Goal: Task Accomplishment & Management: Manage account settings

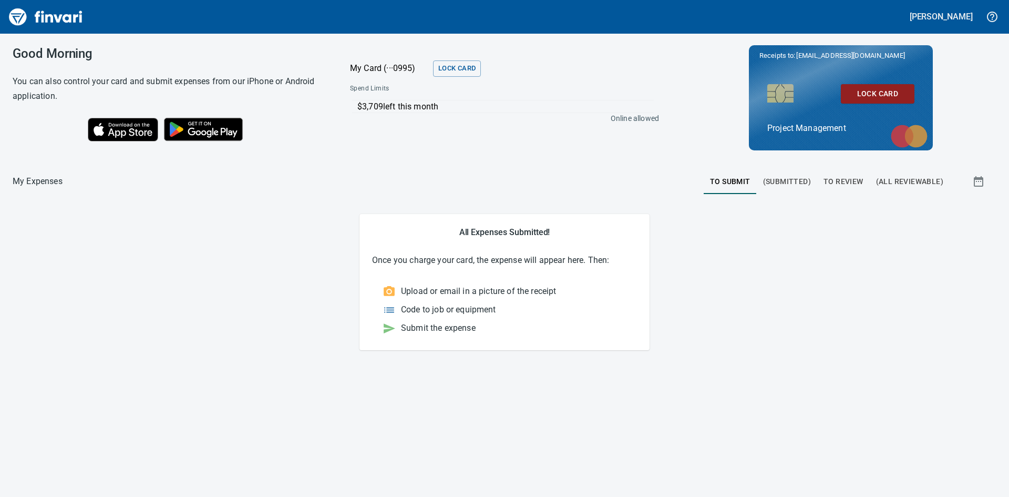
click at [845, 180] on span "To Review" at bounding box center [844, 181] width 40 height 13
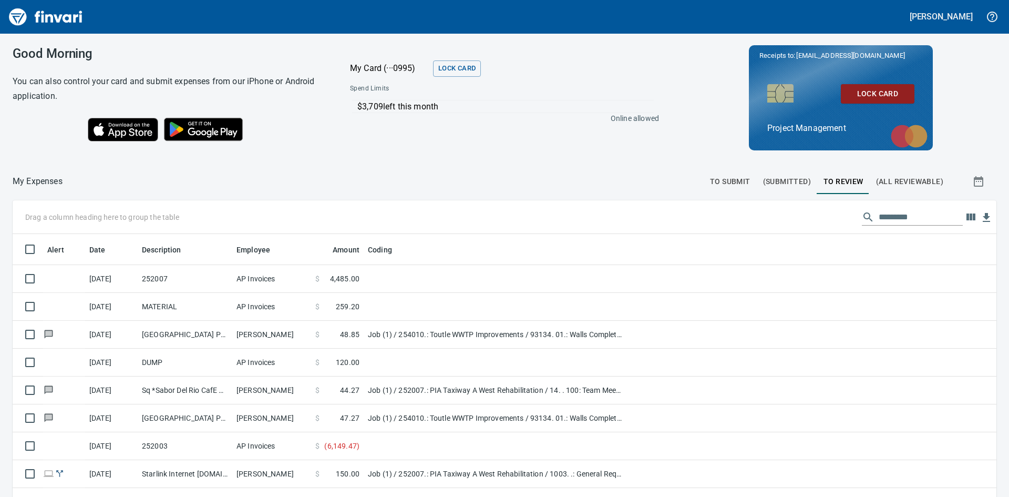
scroll to position [373, 960]
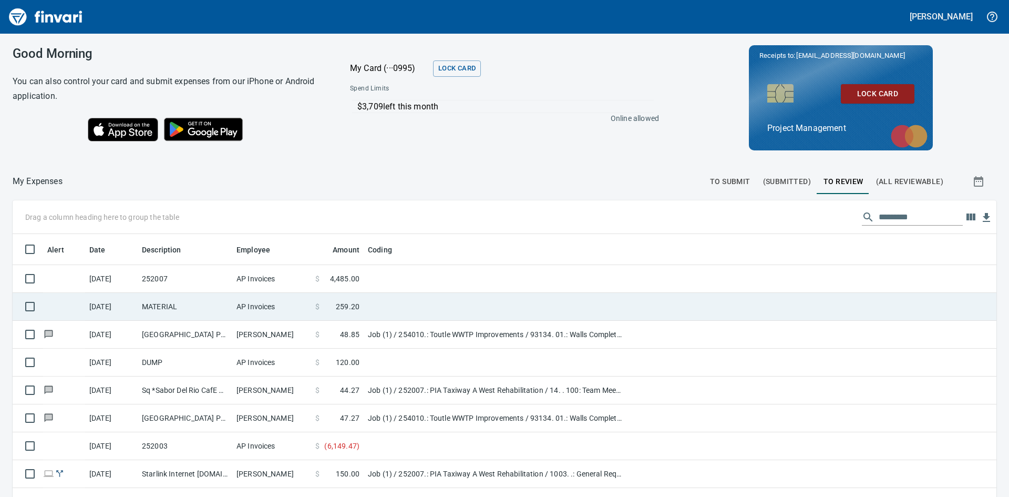
click at [193, 308] on td "MATERIAL" at bounding box center [185, 307] width 95 height 28
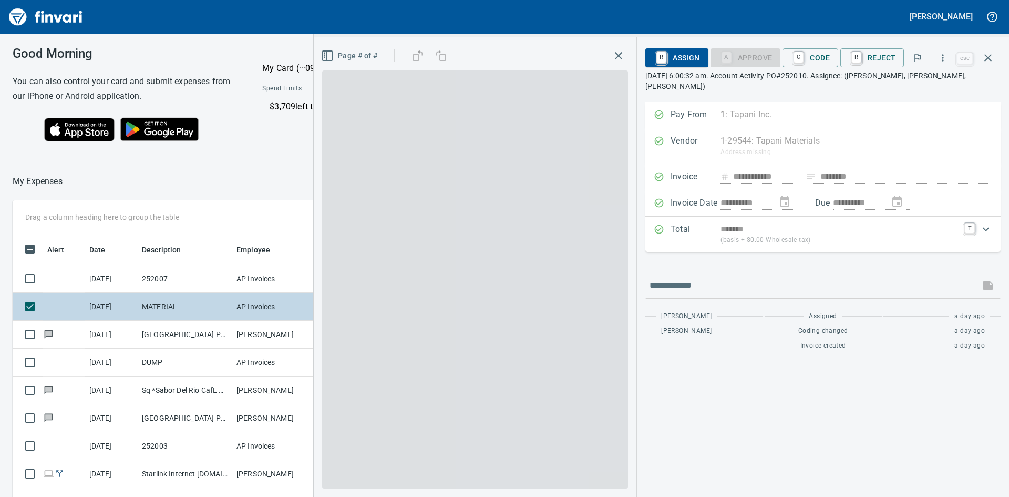
scroll to position [373, 698]
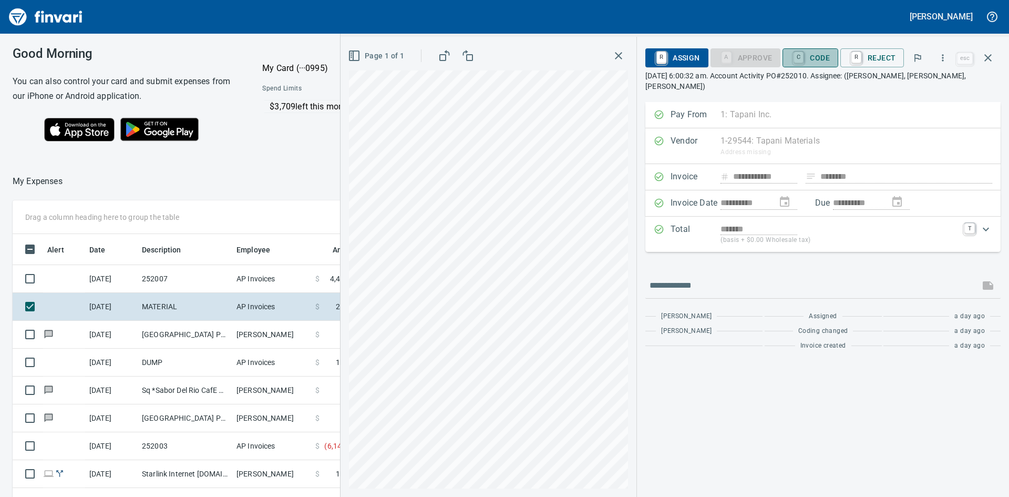
click at [826, 55] on span "C Code" at bounding box center [810, 58] width 39 height 18
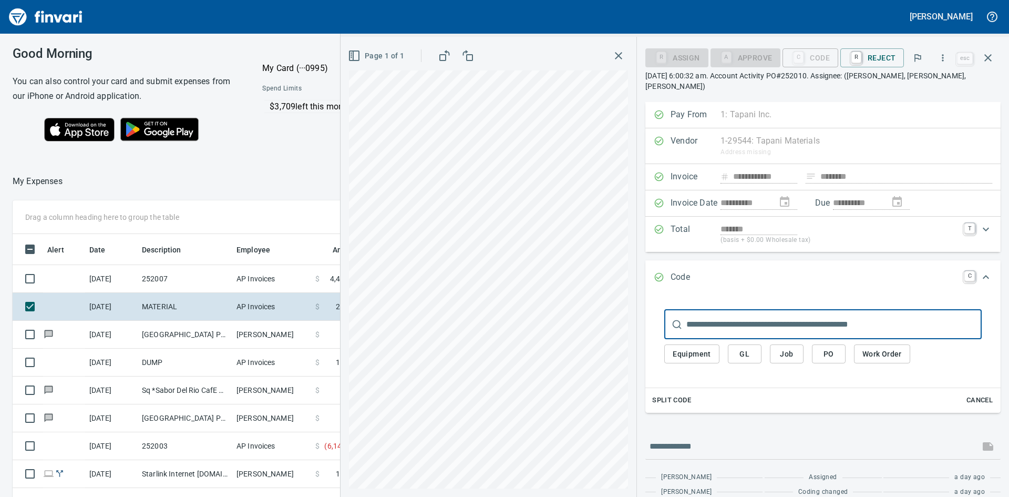
click at [787, 349] on span "Job" at bounding box center [787, 353] width 17 height 13
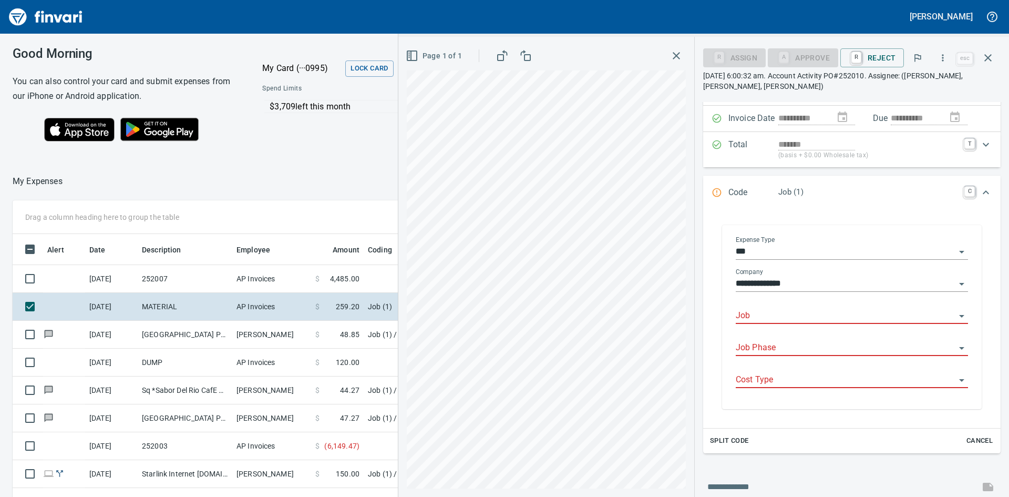
scroll to position [105, 0]
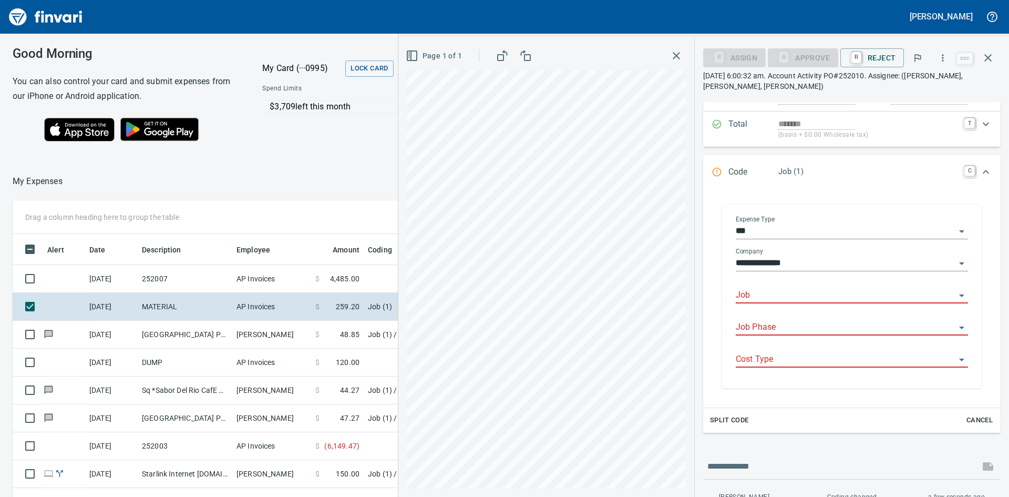
click at [892, 296] on input "Job" at bounding box center [846, 295] width 220 height 15
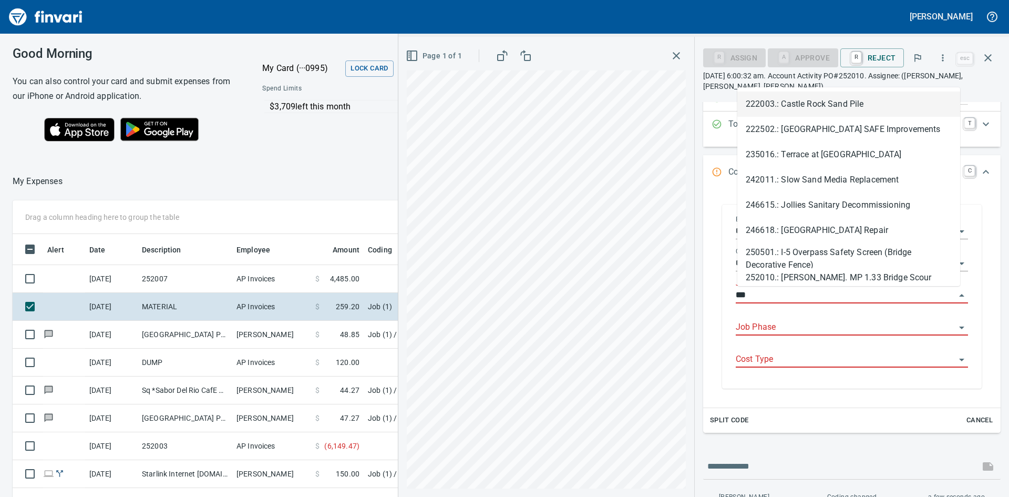
scroll to position [373, 698]
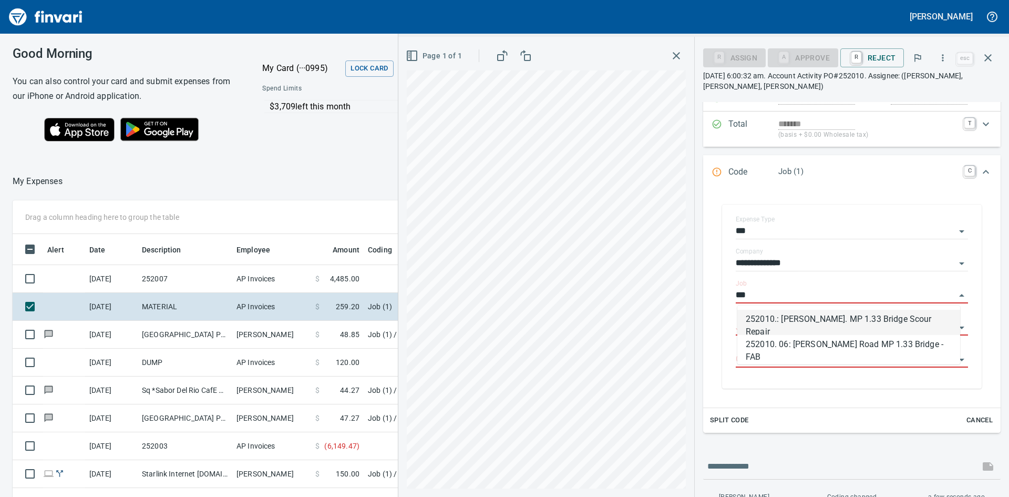
click at [886, 319] on li "252010.: [PERSON_NAME]. MP 1.33 Bridge Scour Repair" at bounding box center [849, 322] width 223 height 25
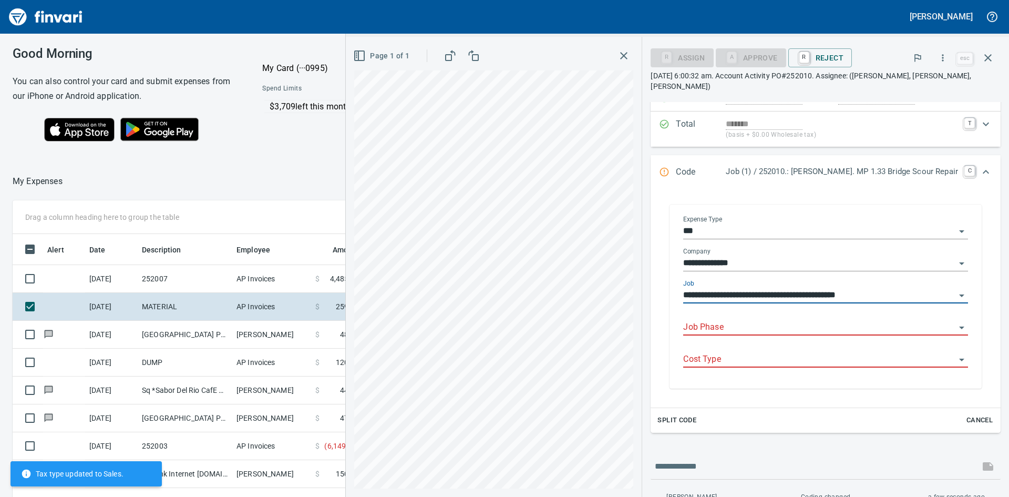
type input "**********"
click at [853, 320] on input "Job Phase" at bounding box center [819, 327] width 272 height 15
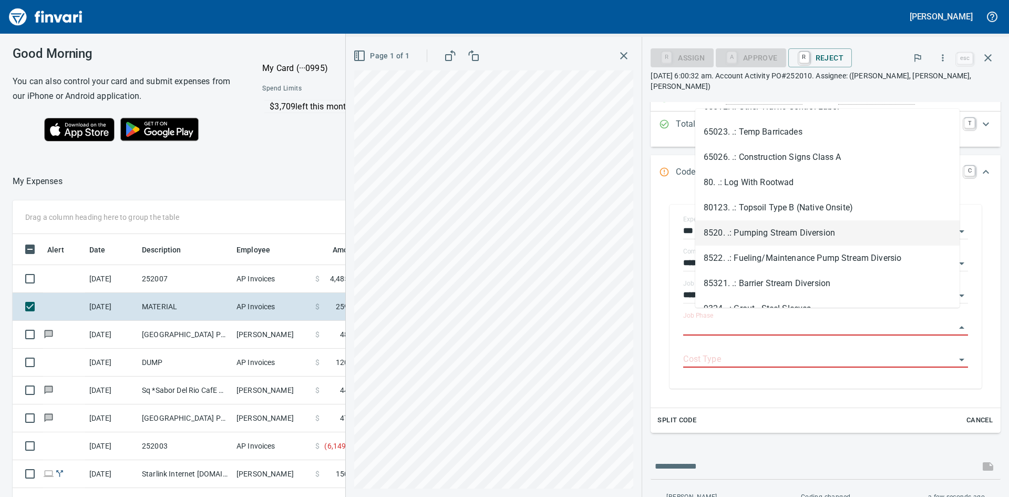
scroll to position [1122, 0]
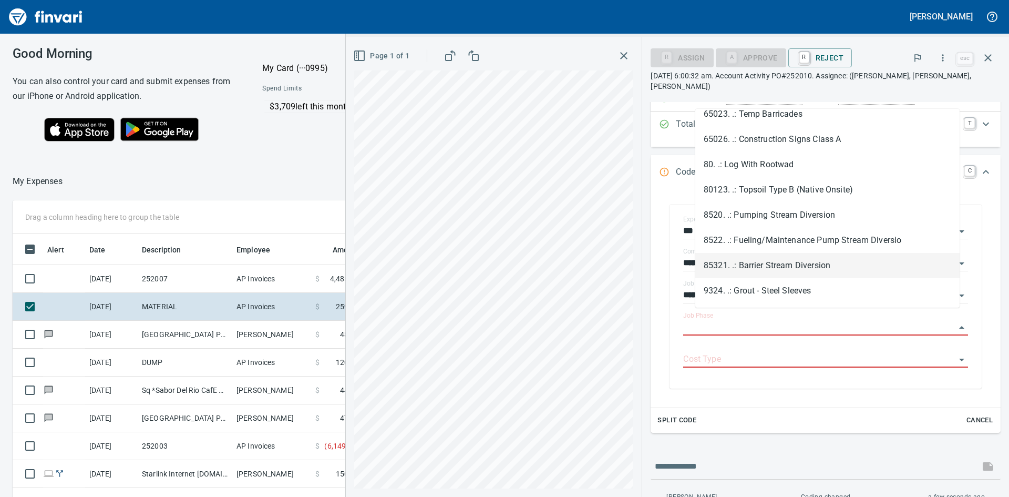
click at [847, 268] on li "85321. .: Barrier Stream Diversion" at bounding box center [828, 265] width 264 height 25
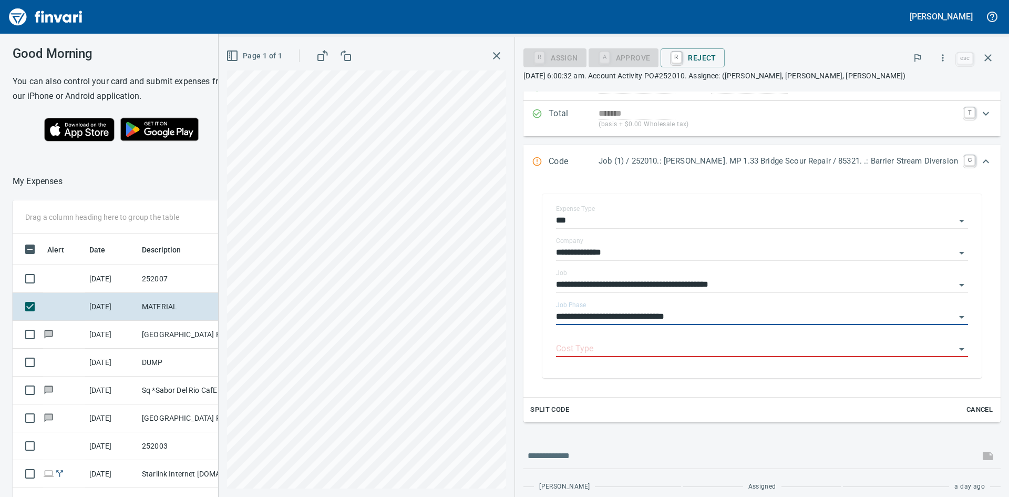
type input "**********"
click at [958, 351] on icon "Open" at bounding box center [962, 349] width 13 height 13
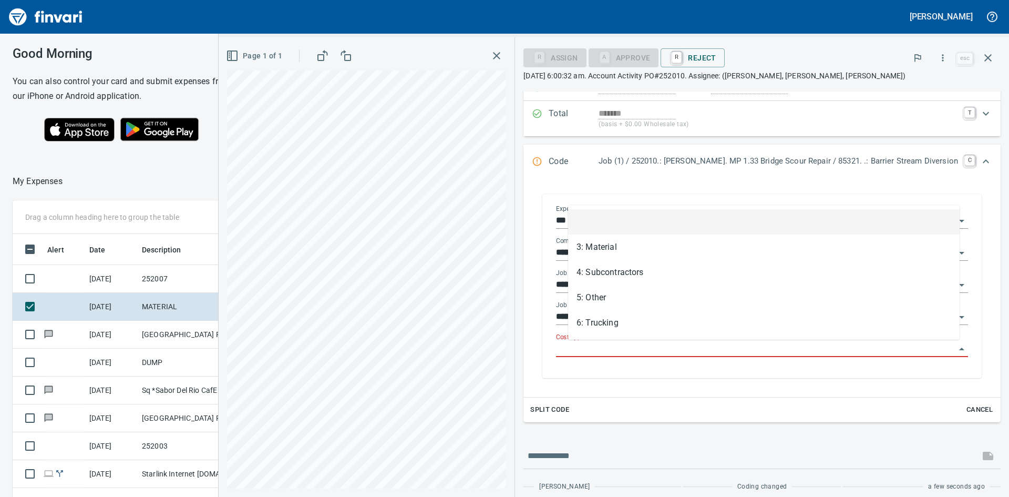
scroll to position [373, 698]
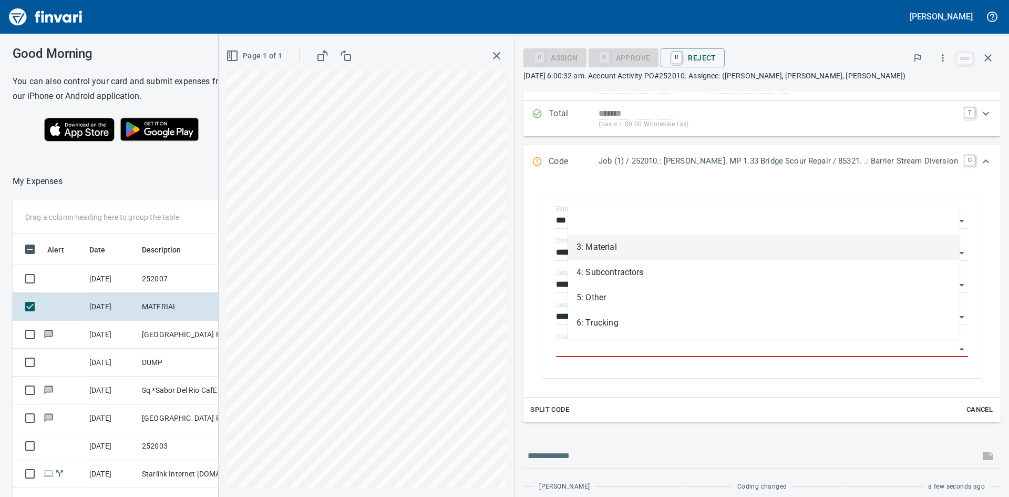
click at [629, 247] on li "3: Material" at bounding box center [764, 246] width 392 height 25
type input "**********"
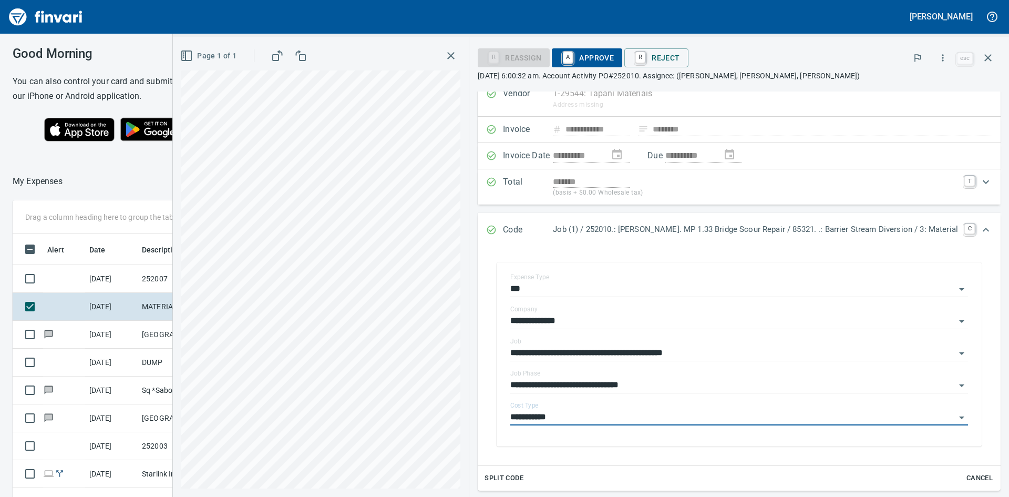
scroll to position [0, 0]
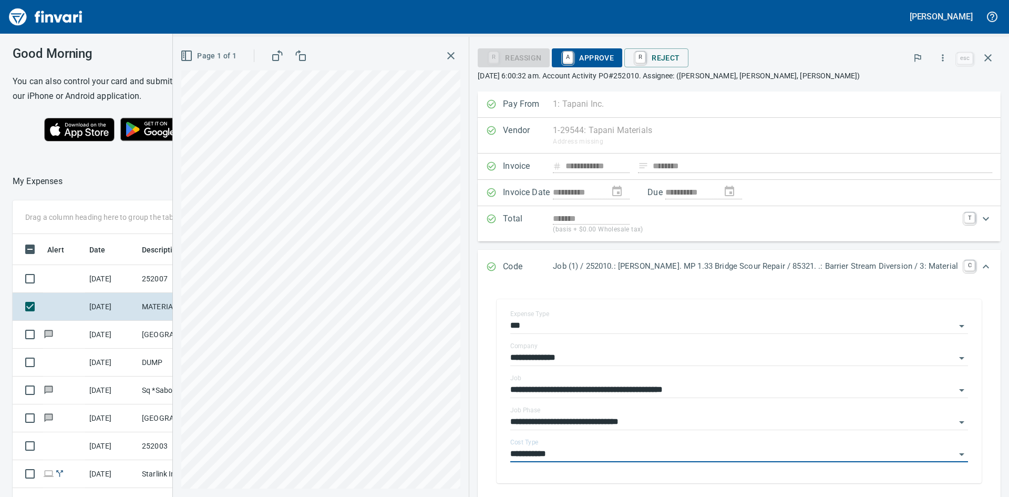
click at [605, 52] on span "A Approve" at bounding box center [587, 58] width 54 height 18
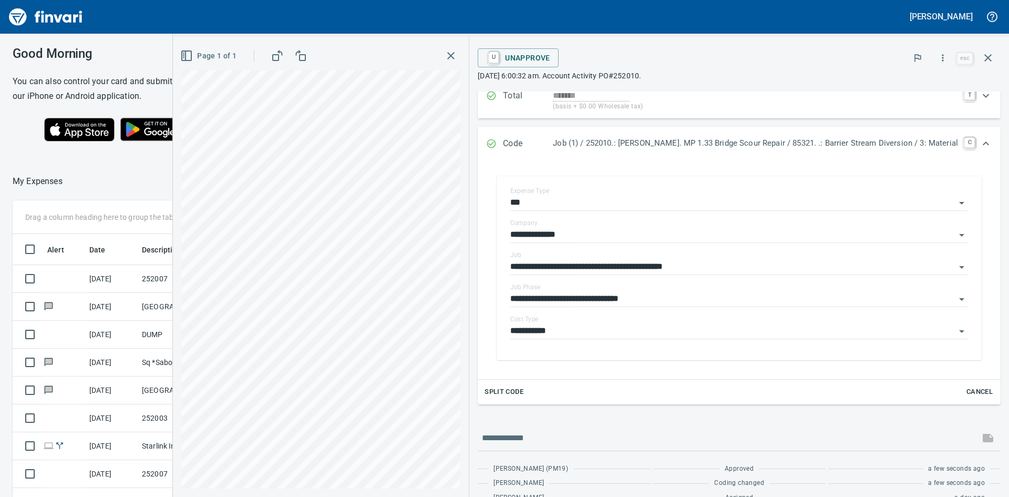
scroll to position [157, 0]
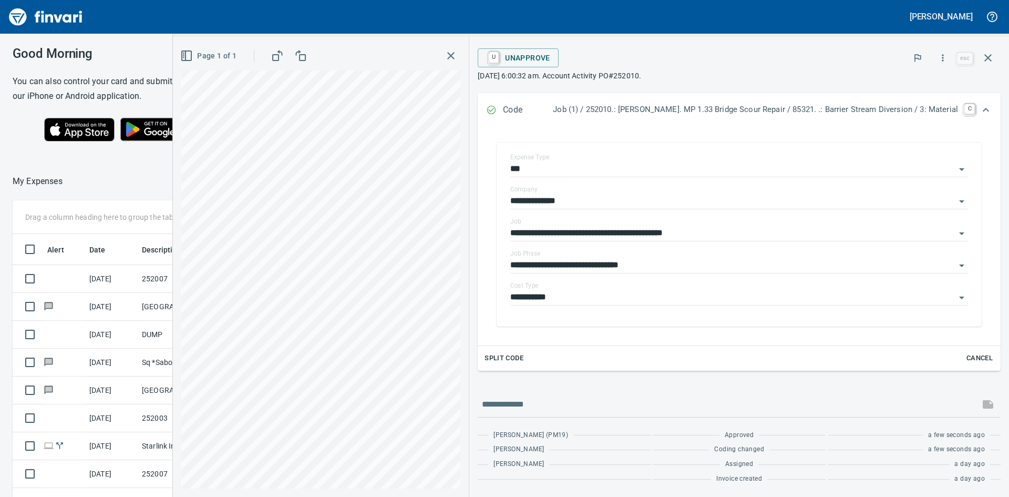
click at [457, 57] on icon "button" at bounding box center [451, 55] width 13 height 13
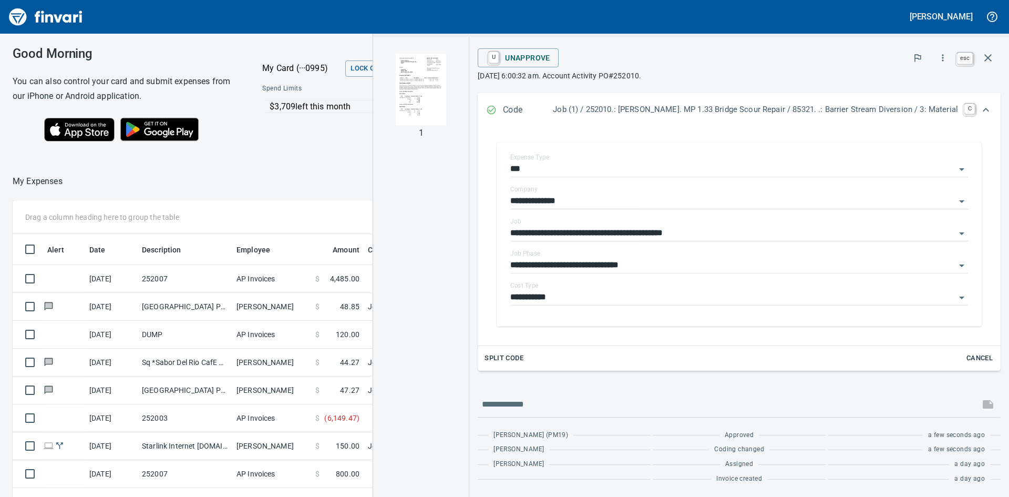
scroll to position [373, 698]
click at [994, 57] on icon "button" at bounding box center [988, 58] width 13 height 13
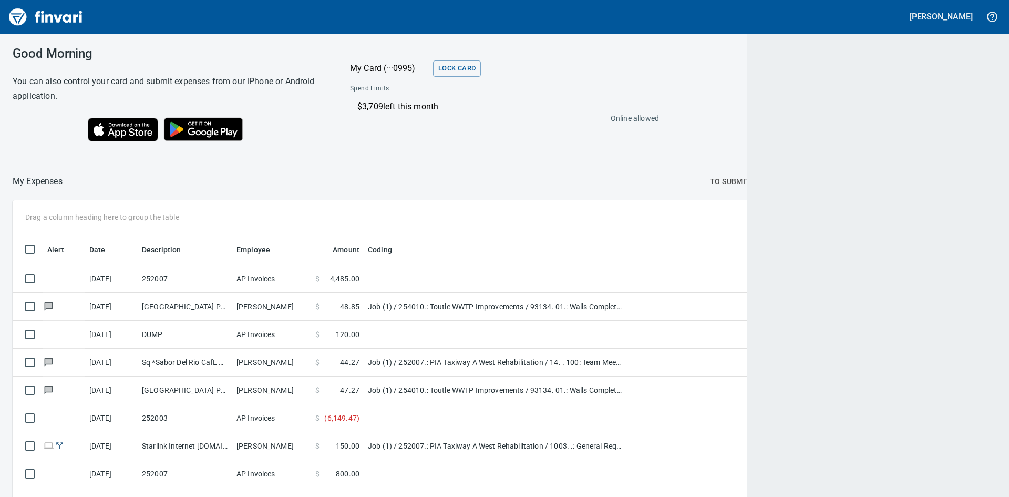
scroll to position [373, 959]
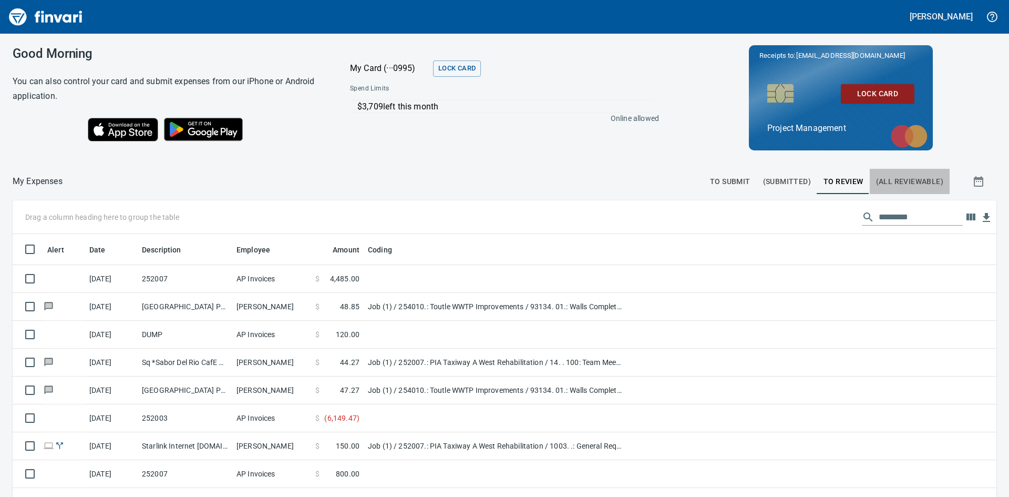
click at [903, 181] on span "(All Reviewable)" at bounding box center [909, 181] width 67 height 13
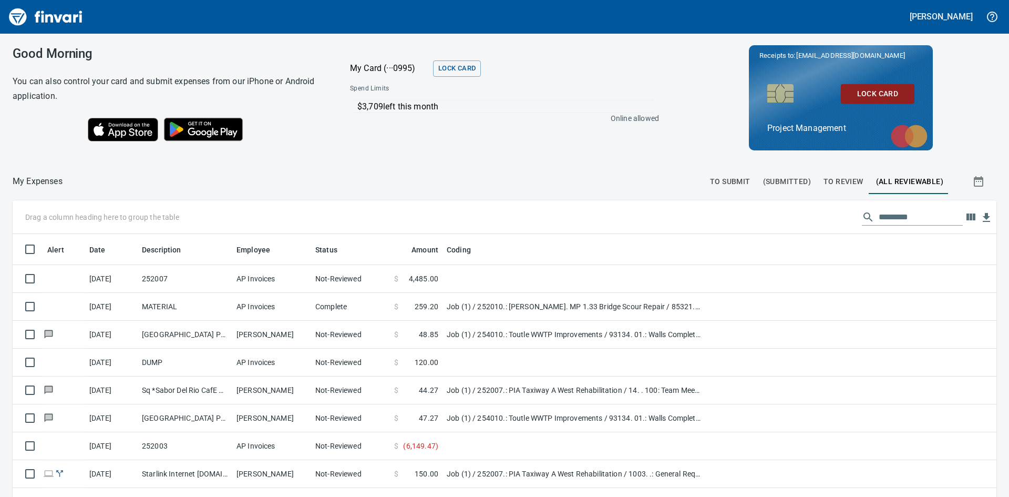
scroll to position [373, 960]
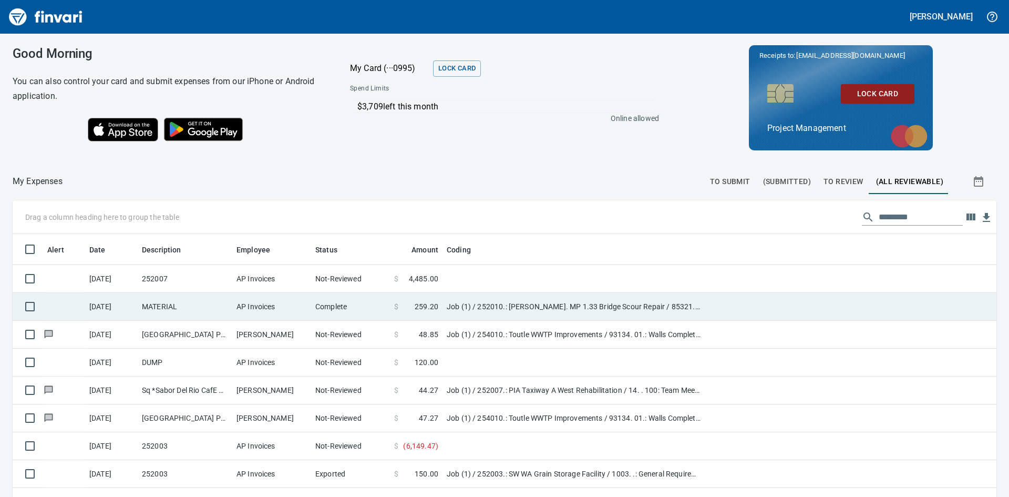
click at [177, 309] on td "MATERIAL" at bounding box center [185, 307] width 95 height 28
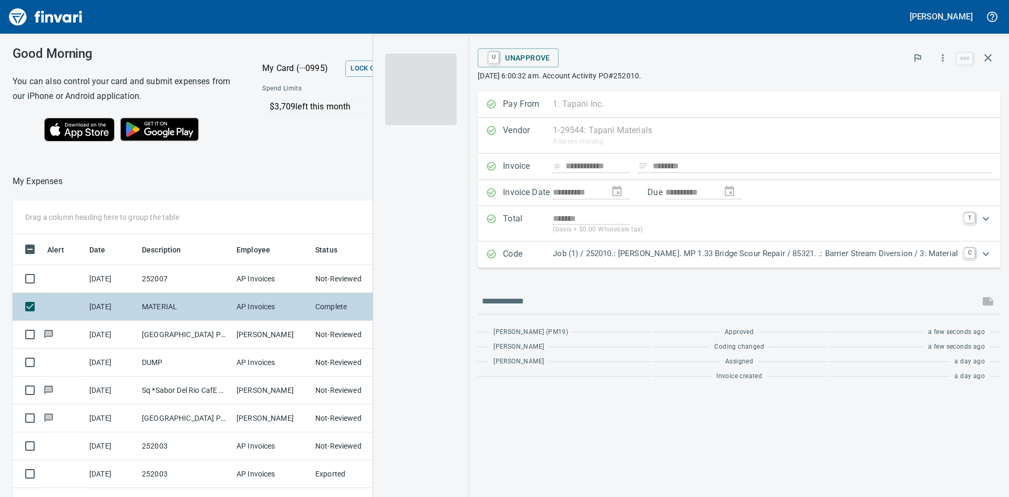
scroll to position [373, 698]
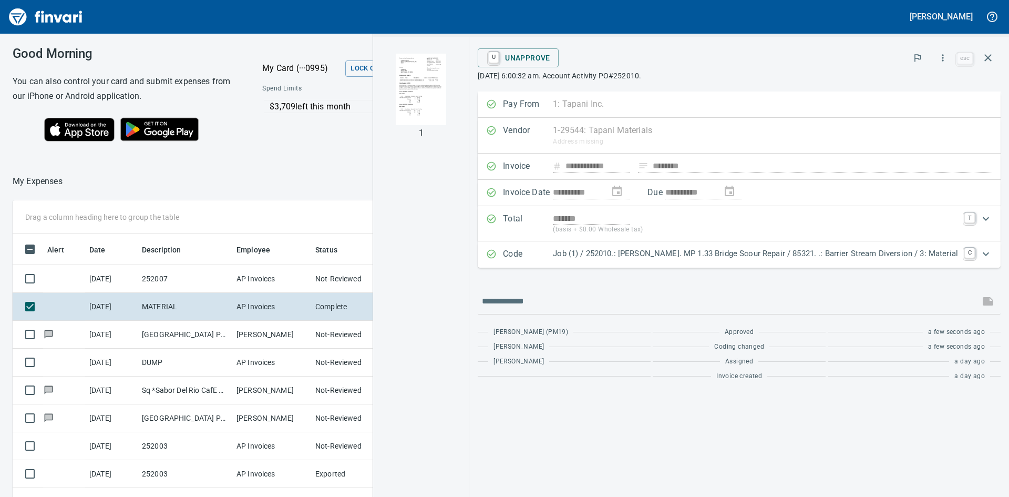
click at [988, 252] on icon "Expand" at bounding box center [986, 254] width 13 height 13
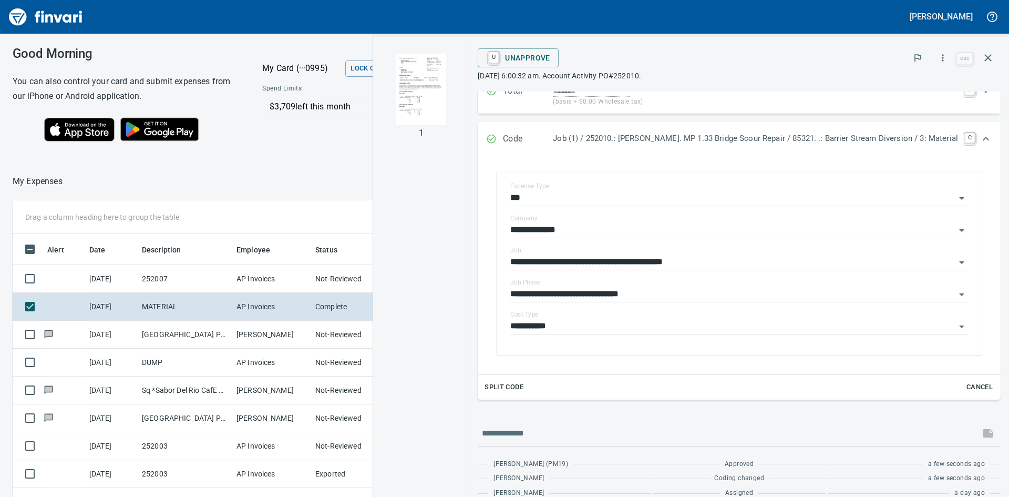
scroll to position [104, 0]
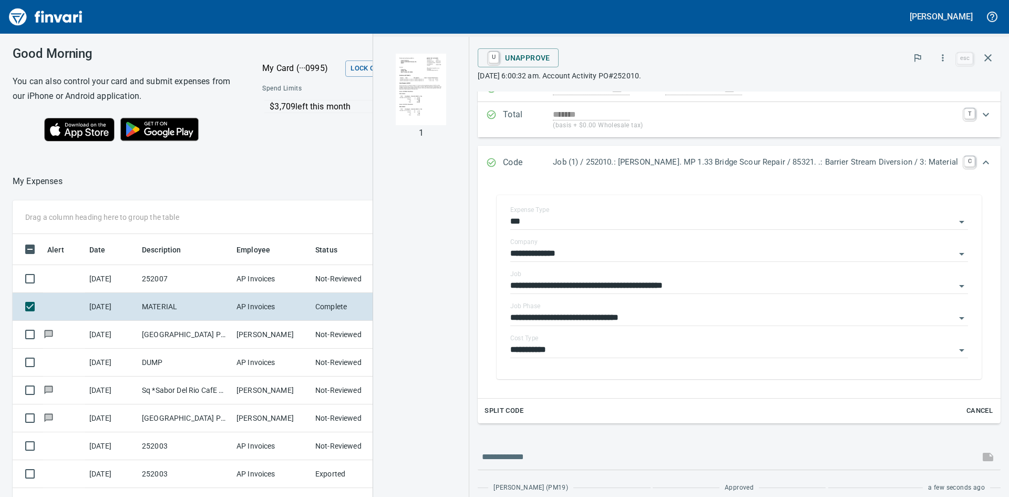
click at [983, 162] on icon "Expand" at bounding box center [986, 162] width 6 height 4
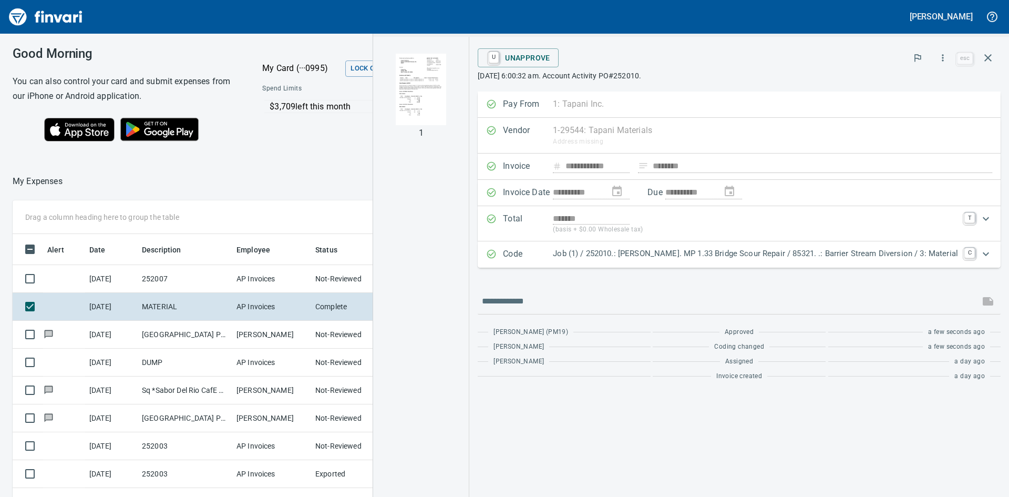
click at [436, 109] on img "button" at bounding box center [420, 89] width 71 height 71
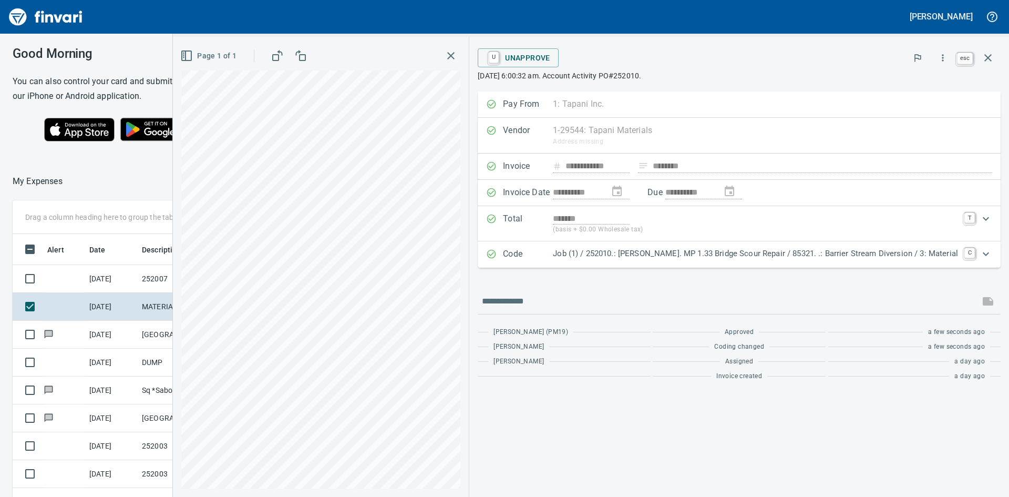
scroll to position [373, 698]
click at [986, 59] on icon "button" at bounding box center [988, 58] width 13 height 13
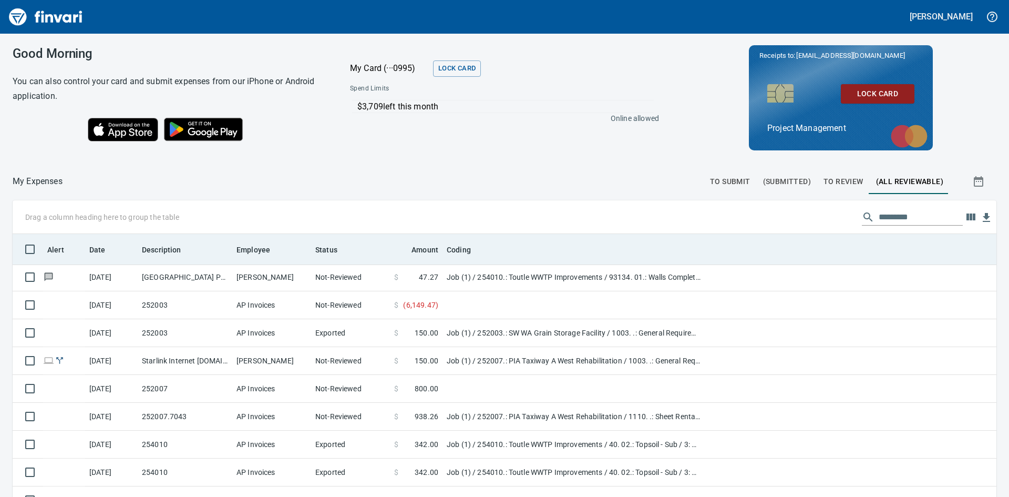
scroll to position [158, 0]
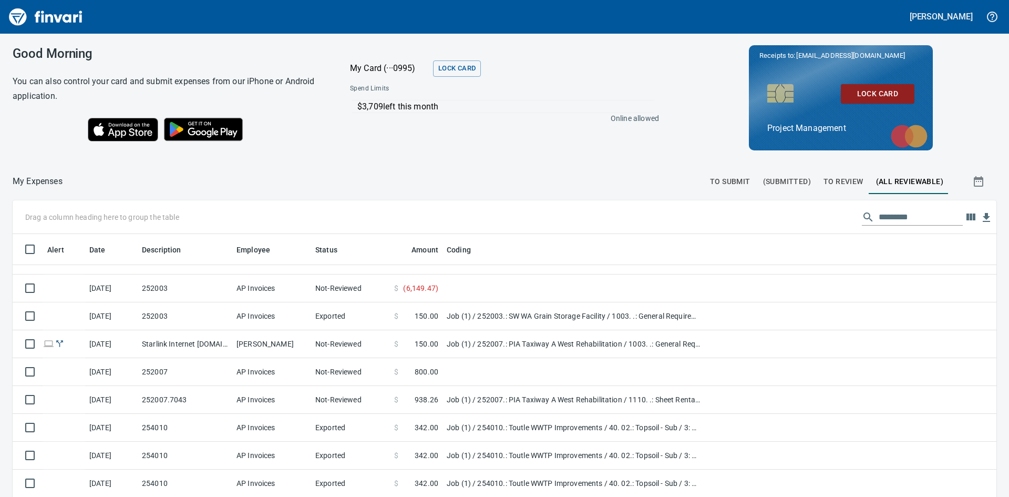
click at [824, 182] on span "To Review" at bounding box center [844, 181] width 40 height 13
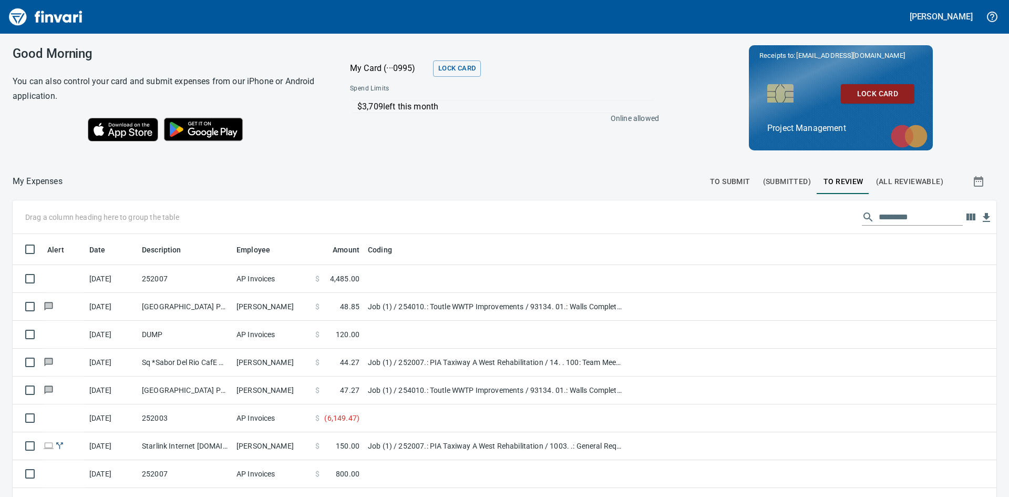
scroll to position [373, 960]
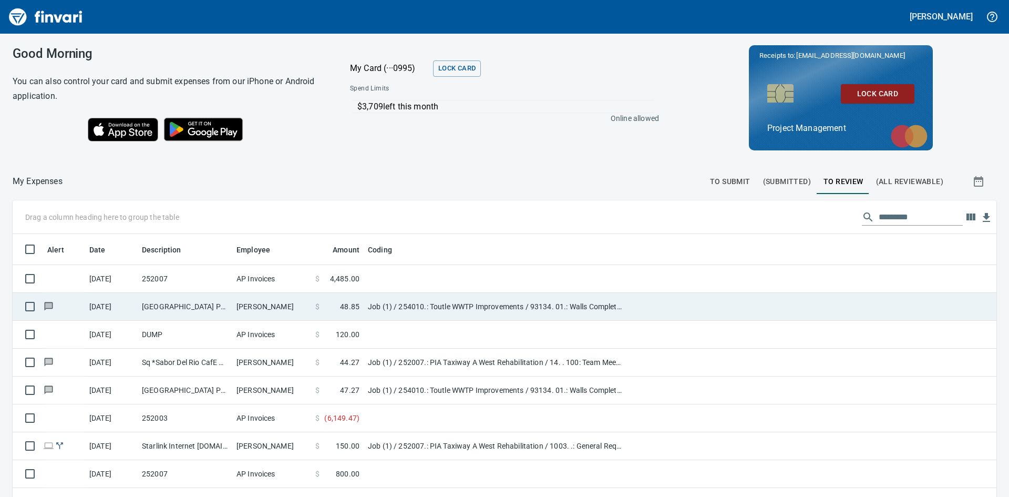
click at [187, 306] on td "[GEOGRAPHIC_DATA] Publicw [GEOGRAPHIC_DATA] [GEOGRAPHIC_DATA]" at bounding box center [185, 307] width 95 height 28
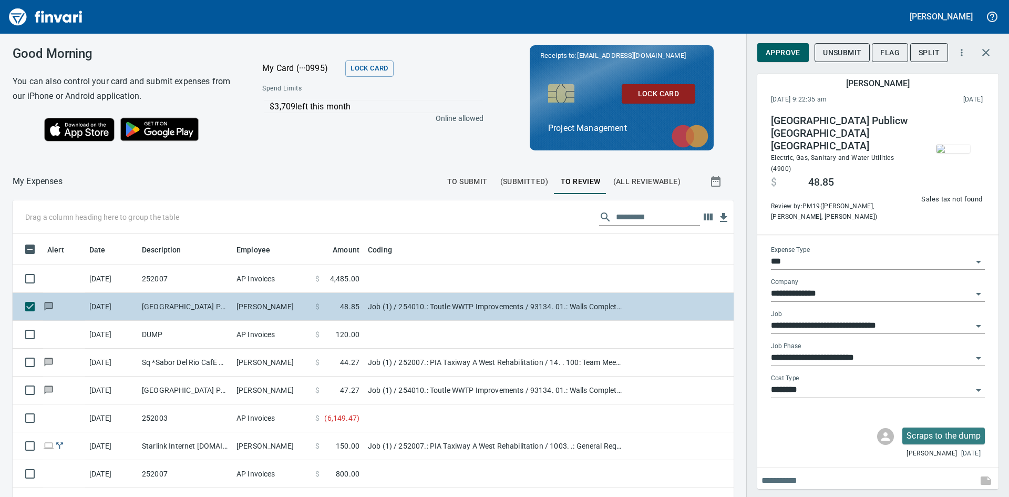
scroll to position [373, 698]
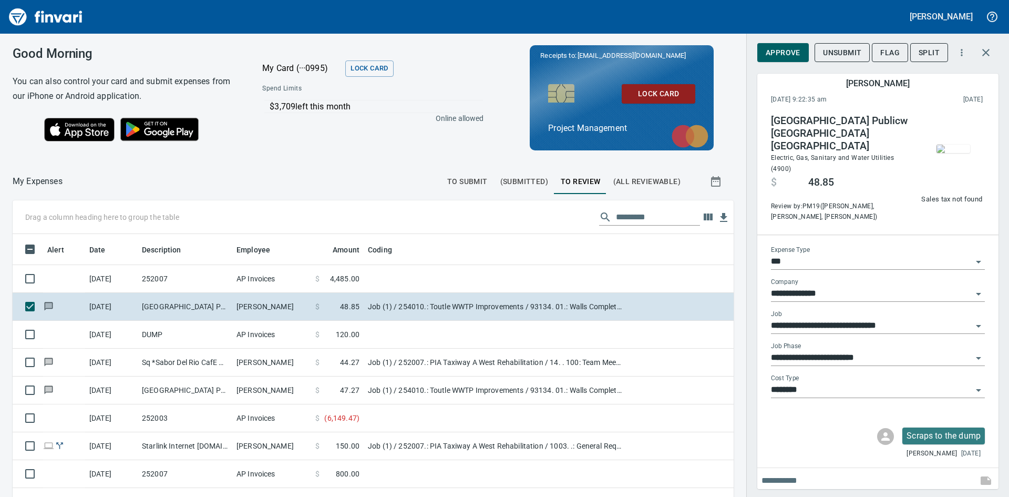
click at [954, 153] on img "button" at bounding box center [954, 149] width 34 height 8
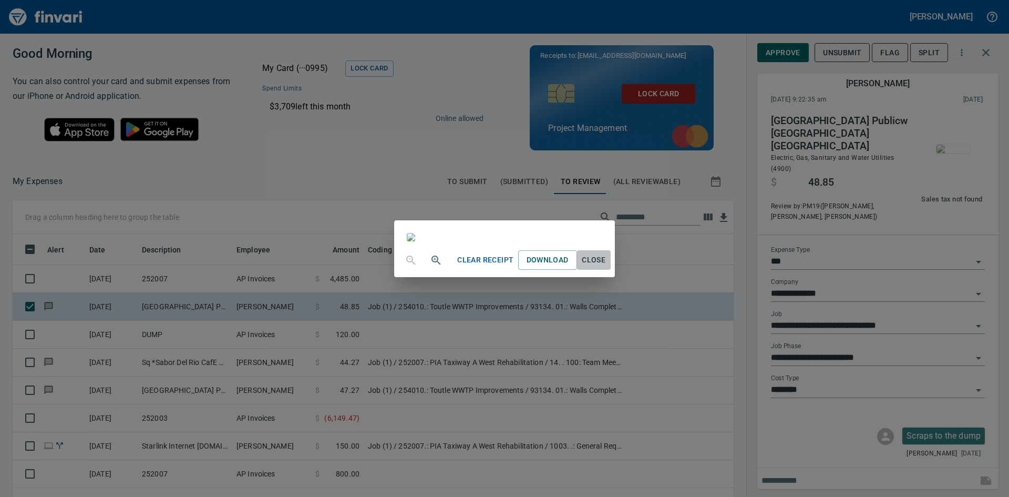
click at [607, 267] on span "Close" at bounding box center [593, 259] width 25 height 13
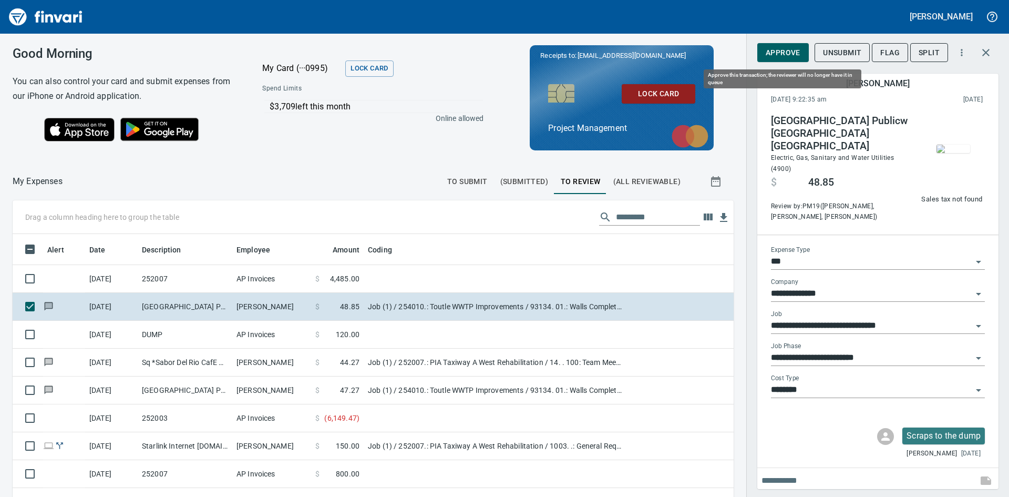
click at [786, 49] on span "Approve" at bounding box center [783, 52] width 35 height 13
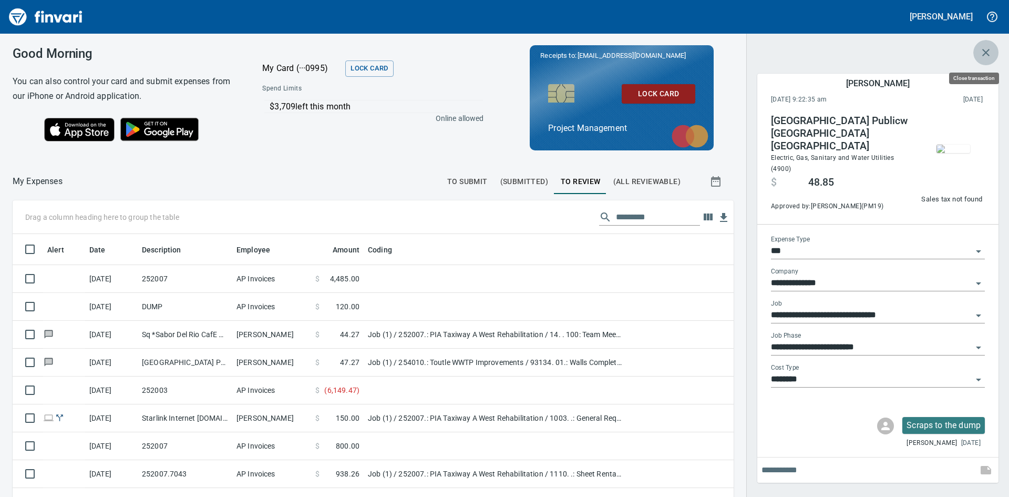
click at [986, 52] on icon "button" at bounding box center [986, 52] width 7 height 7
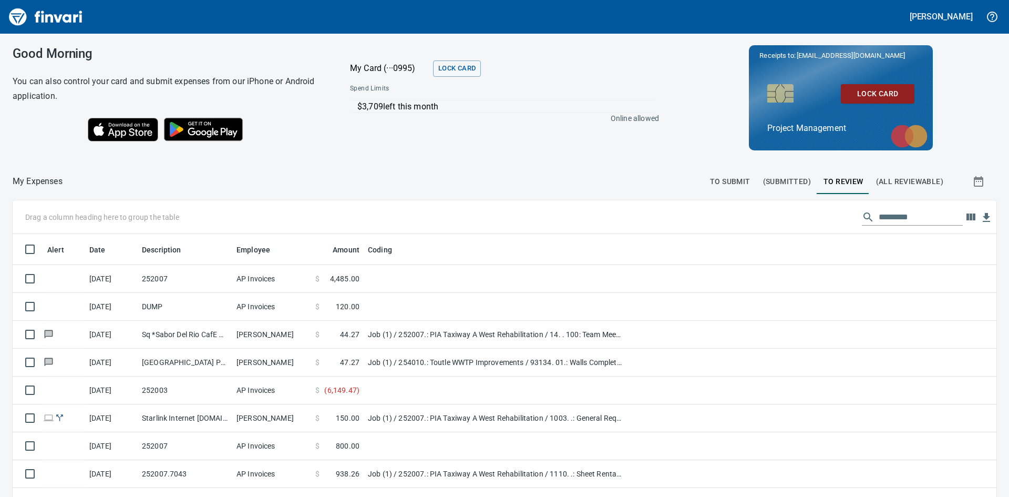
scroll to position [373, 959]
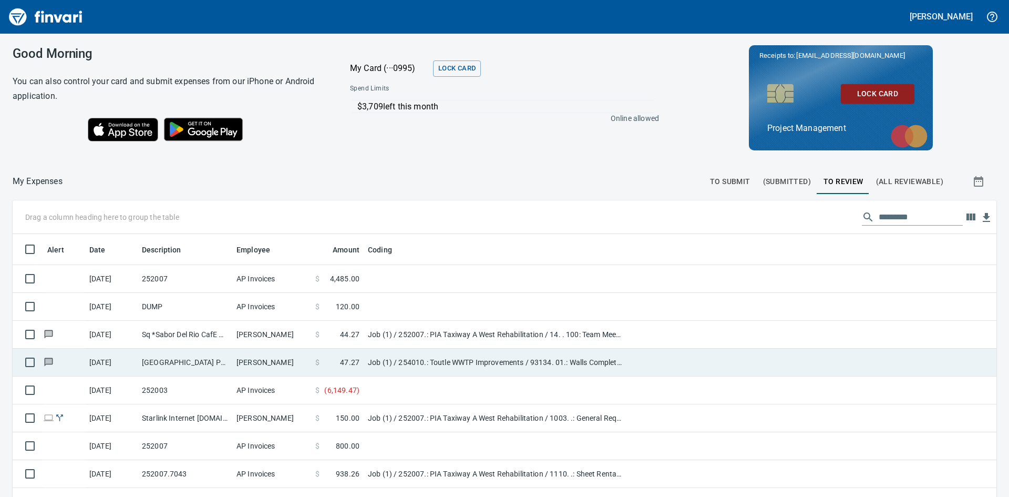
click at [261, 359] on td "[PERSON_NAME]" at bounding box center [271, 363] width 79 height 28
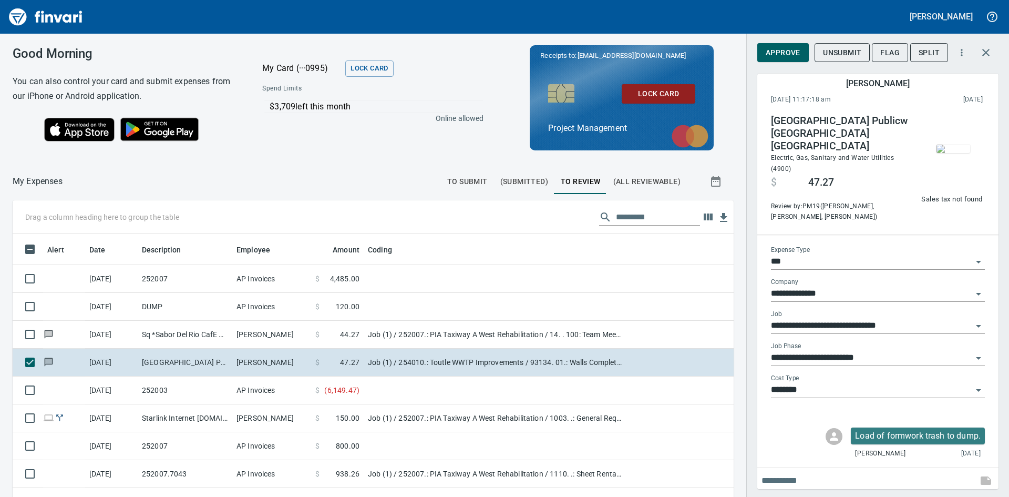
scroll to position [373, 698]
click at [778, 52] on span "Approve" at bounding box center [783, 52] width 35 height 13
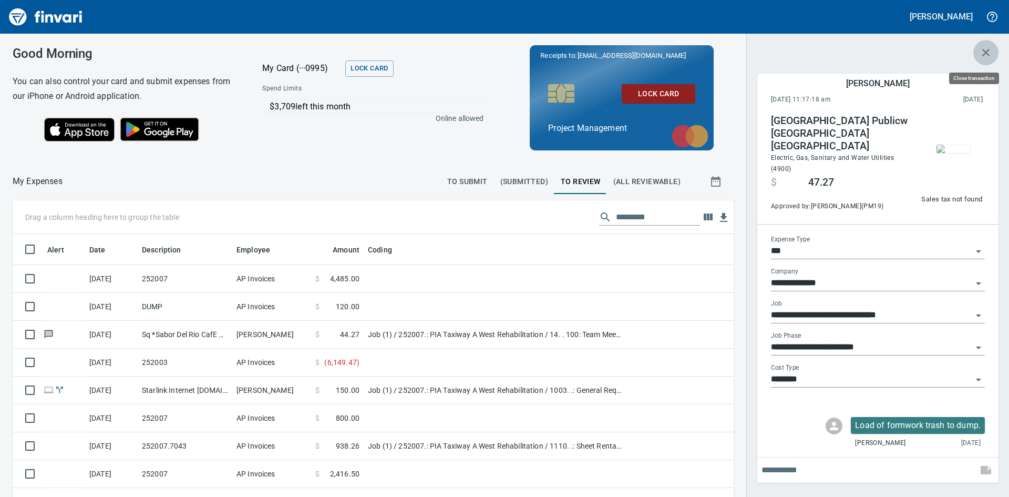
click at [987, 52] on icon "button" at bounding box center [986, 52] width 7 height 7
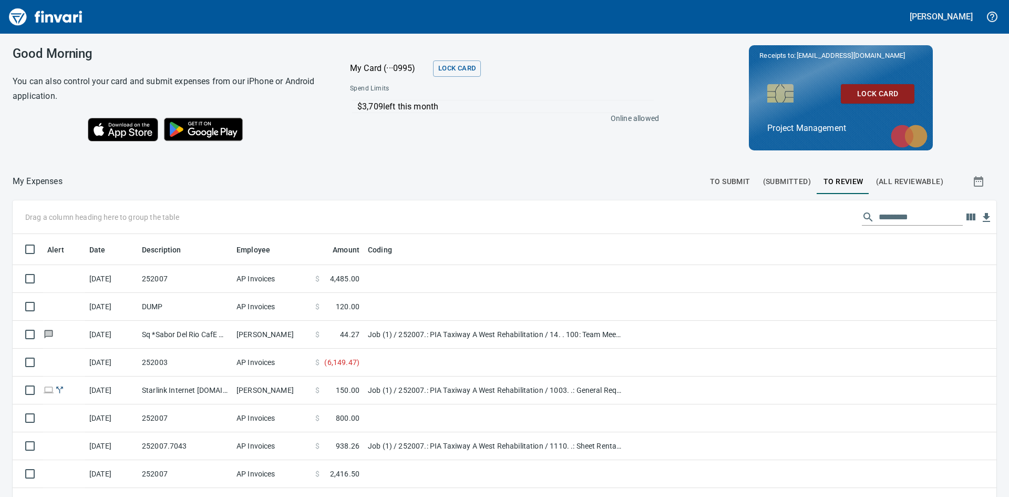
scroll to position [373, 959]
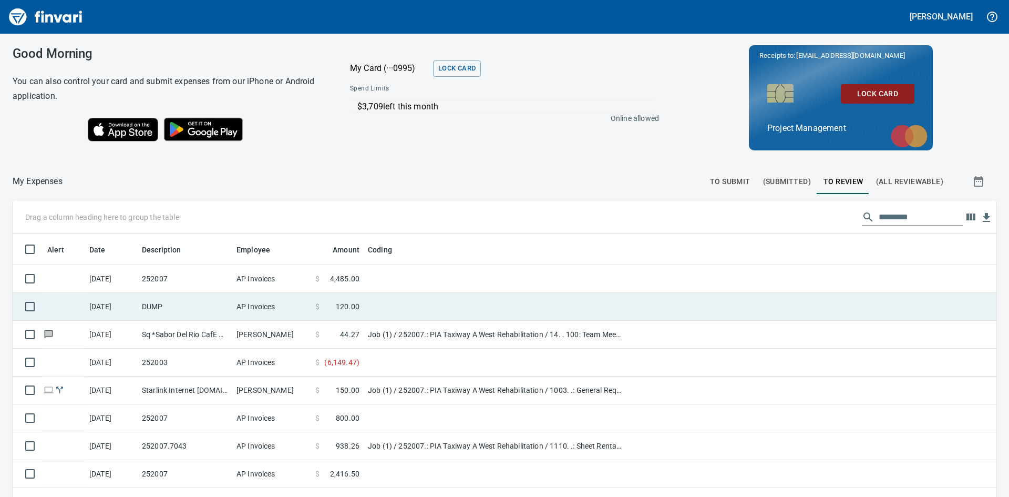
click at [192, 301] on td "DUMP" at bounding box center [185, 307] width 95 height 28
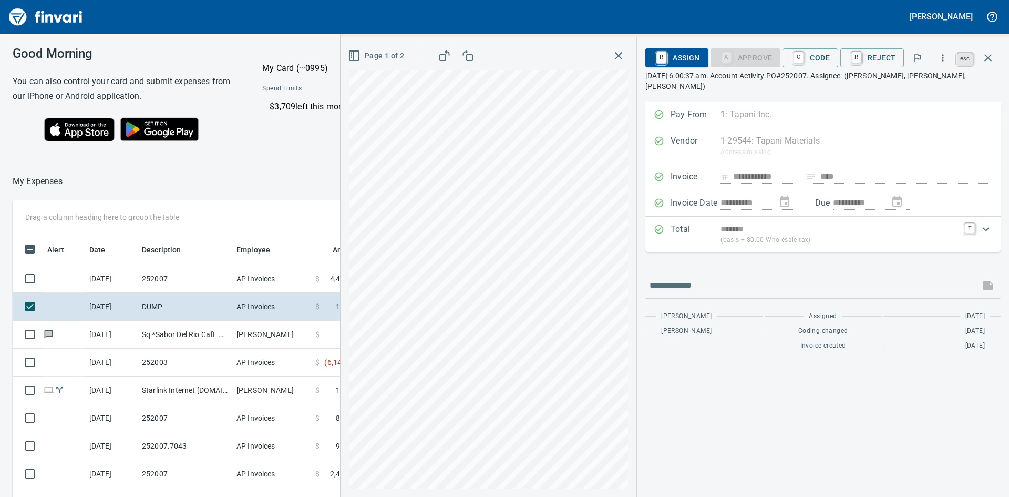
scroll to position [373, 698]
click at [988, 56] on icon "button" at bounding box center [988, 58] width 13 height 13
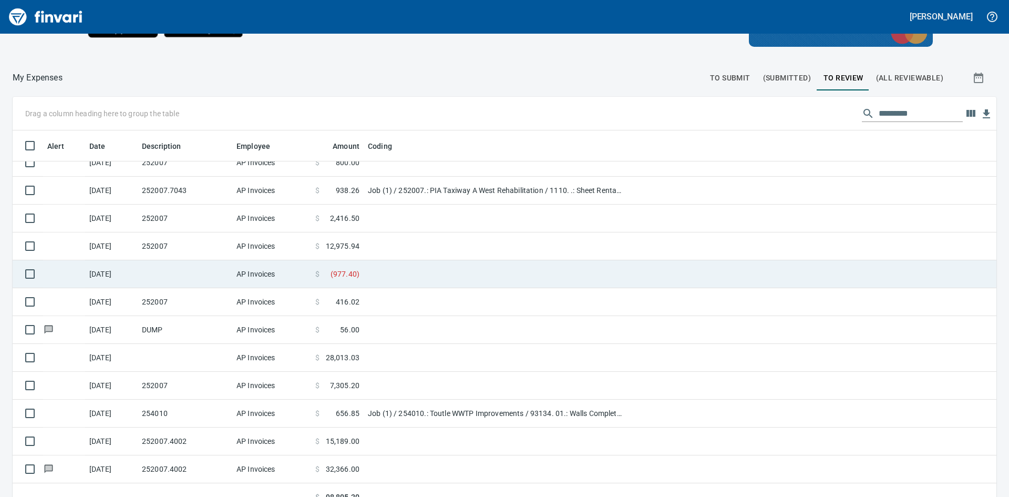
scroll to position [118, 0]
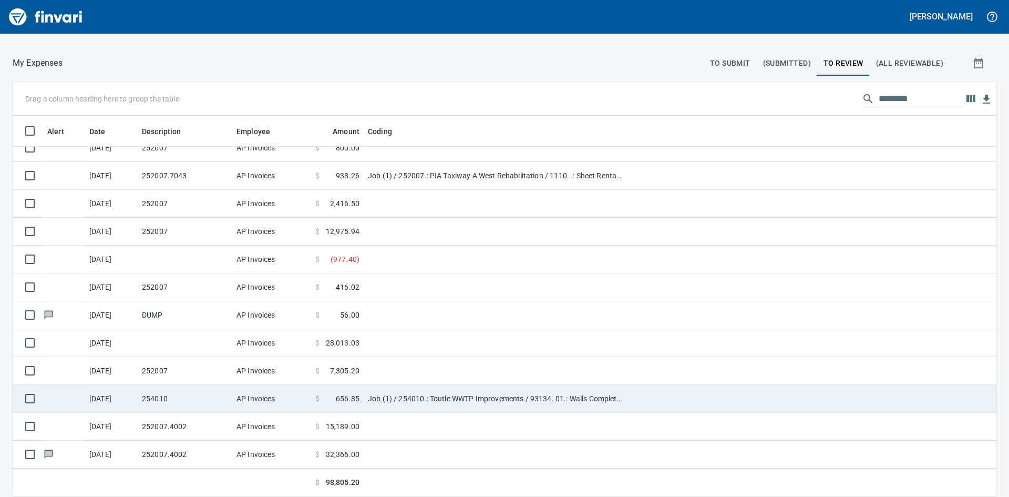
click at [180, 399] on td "254010" at bounding box center [185, 399] width 95 height 28
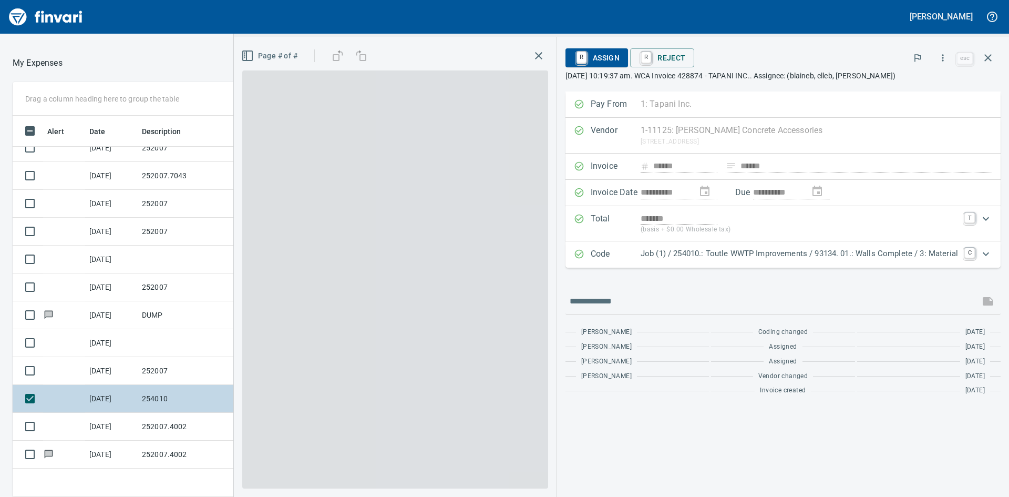
scroll to position [373, 698]
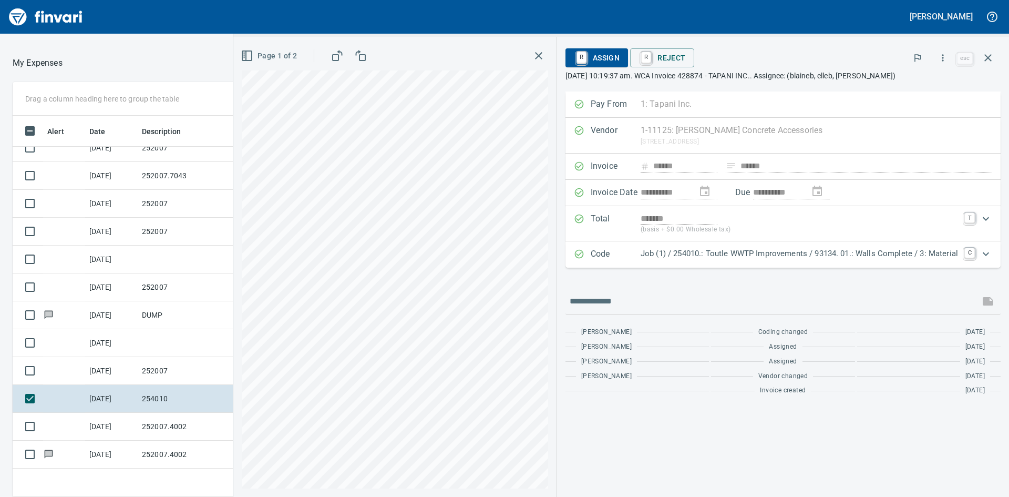
click at [536, 54] on icon "button" at bounding box center [538, 55] width 7 height 7
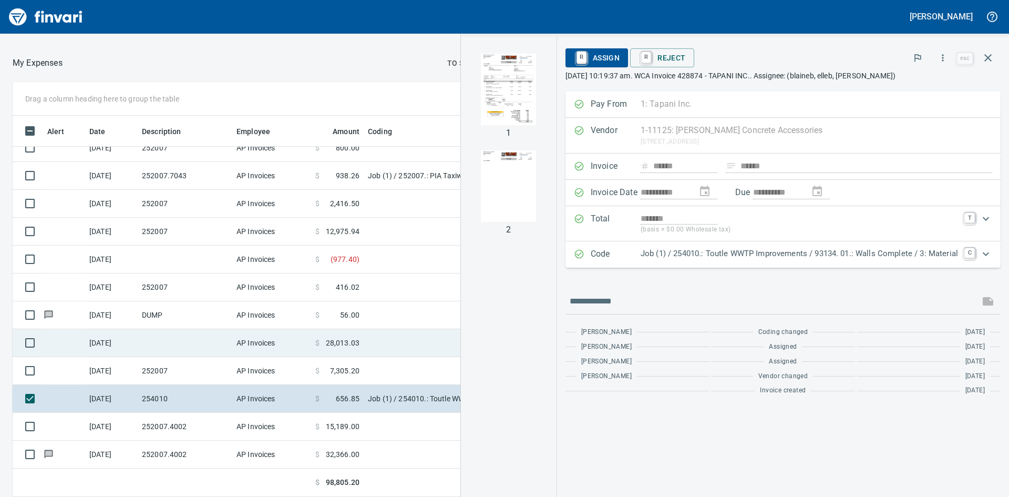
click at [192, 330] on td at bounding box center [185, 343] width 95 height 28
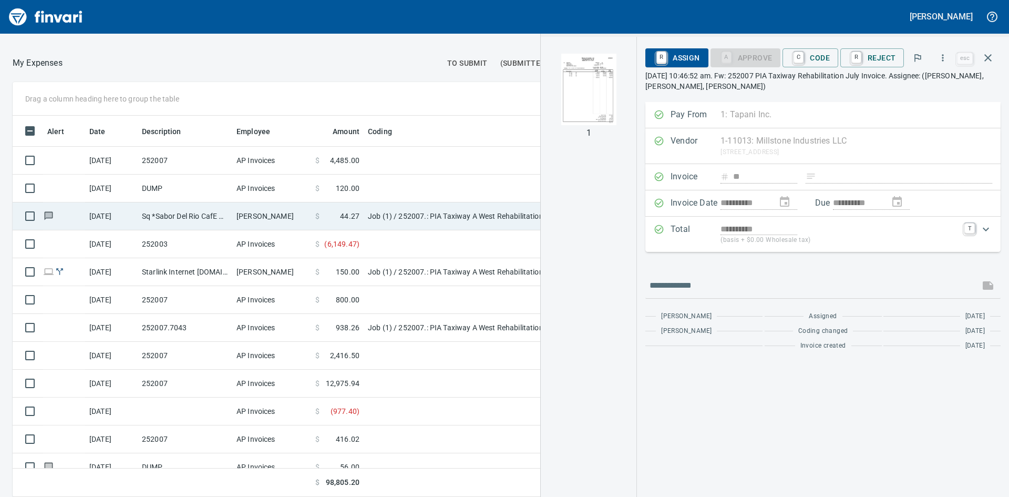
click at [188, 215] on td "Sq *Sabor Del Rio CafE Portland OR" at bounding box center [185, 216] width 95 height 28
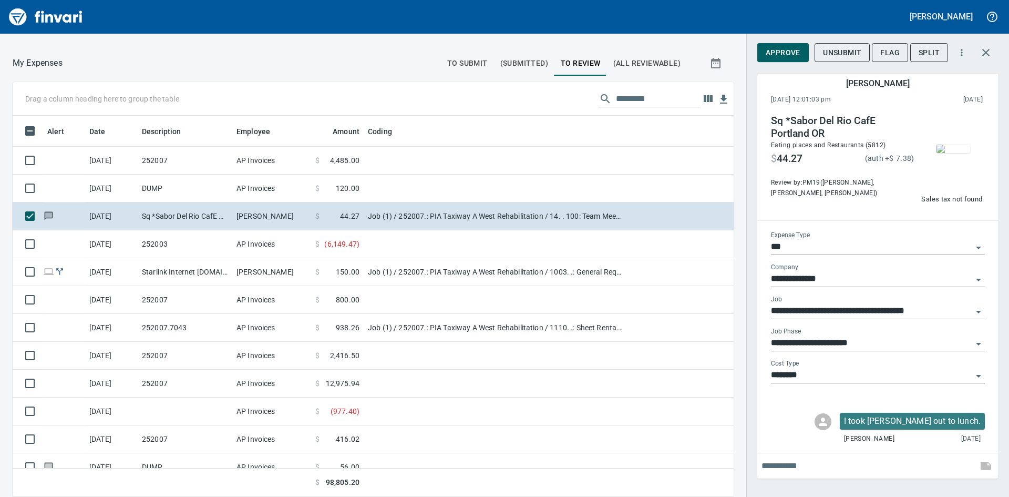
scroll to position [373, 698]
click at [960, 153] on img "button" at bounding box center [954, 149] width 34 height 8
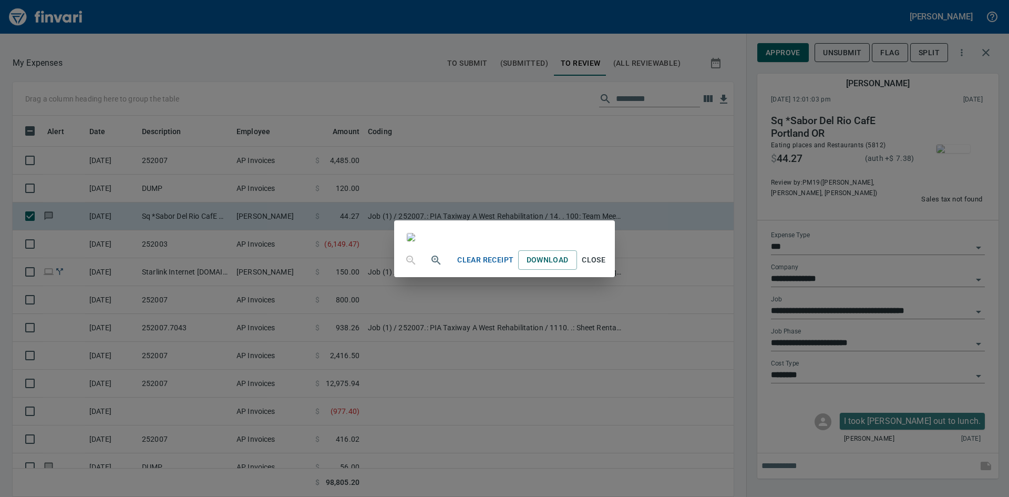
click at [607, 267] on span "Close" at bounding box center [593, 259] width 25 height 13
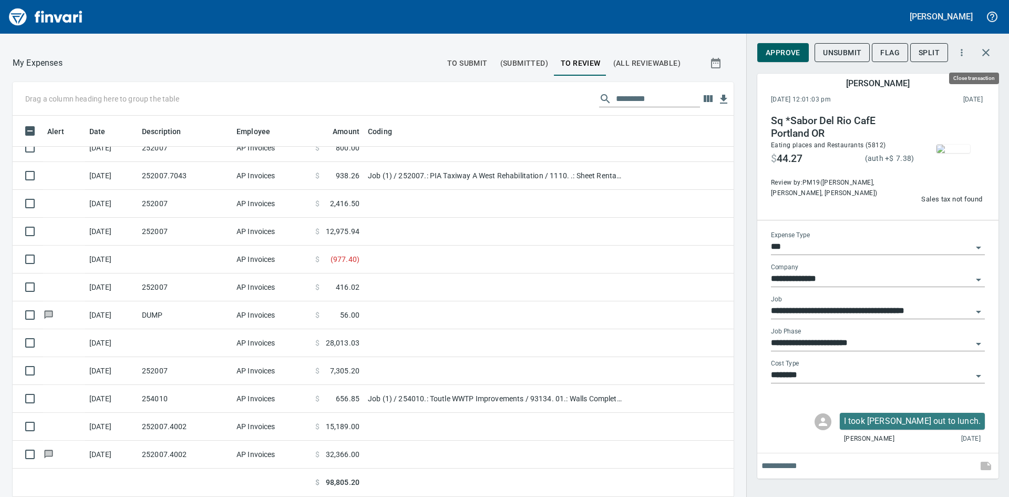
click at [988, 54] on icon "button" at bounding box center [986, 52] width 13 height 13
